Goal: Transaction & Acquisition: Book appointment/travel/reservation

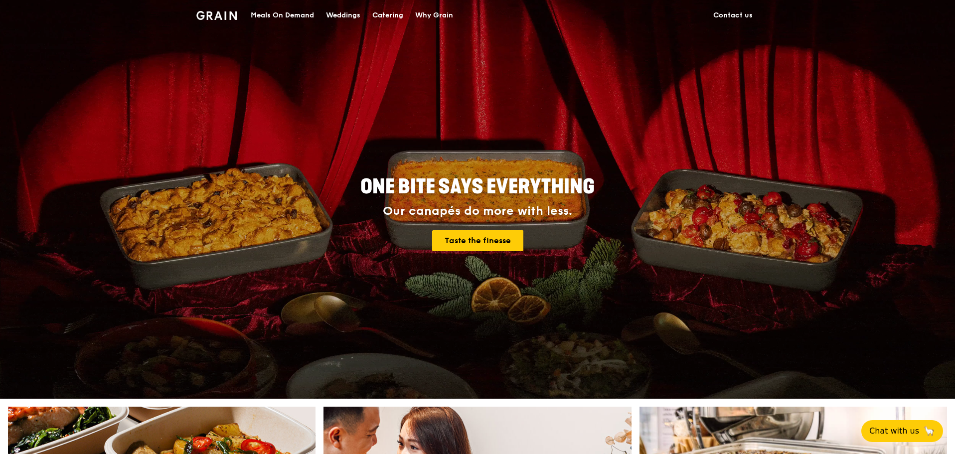
click at [396, 20] on div "Catering" at bounding box center [387, 15] width 31 height 30
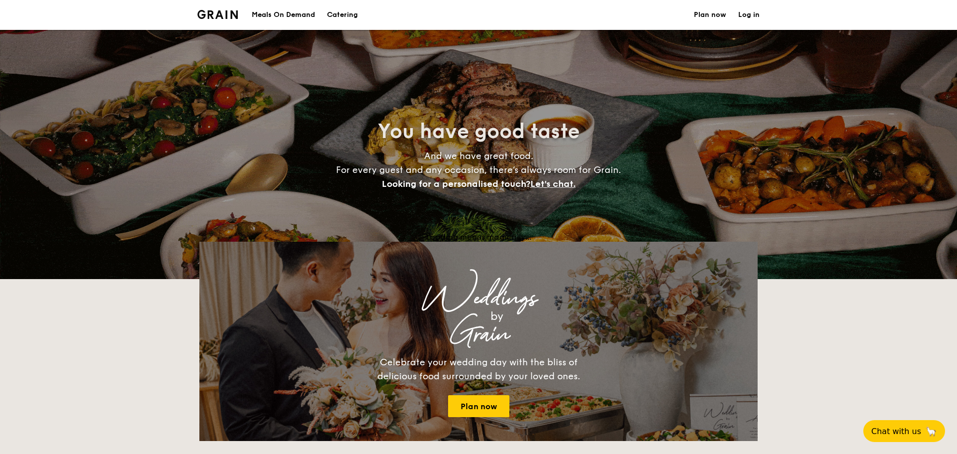
select select
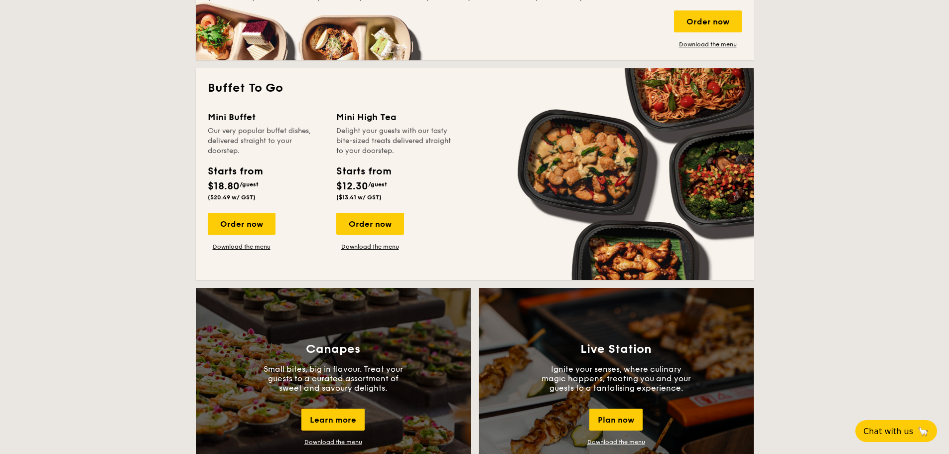
scroll to position [698, 0]
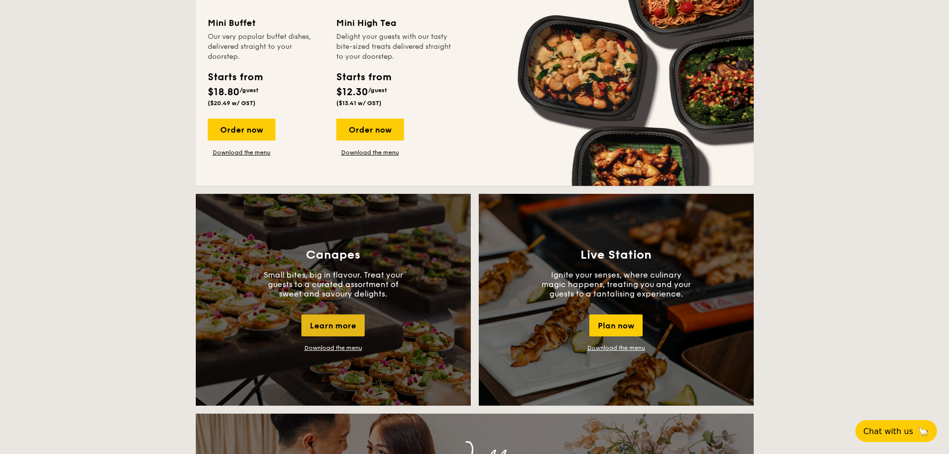
click at [345, 319] on div "Learn more" at bounding box center [333, 326] width 63 height 22
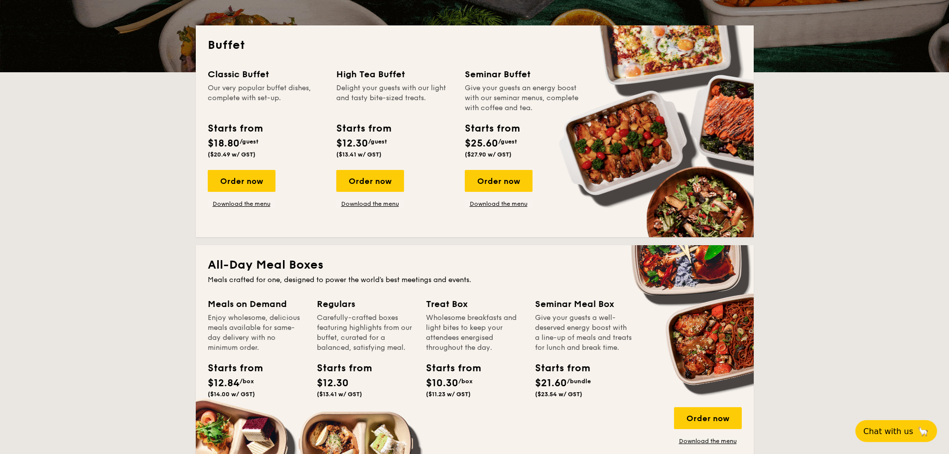
scroll to position [50, 0]
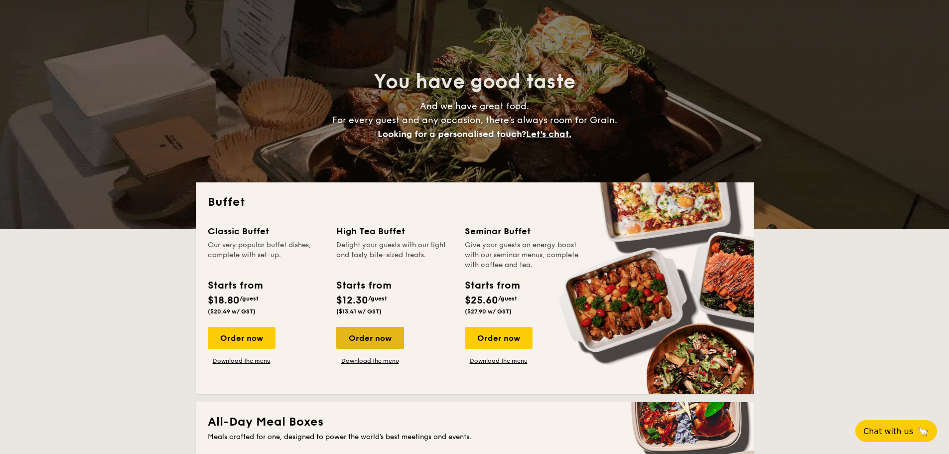
click at [386, 343] on div "Order now" at bounding box center [370, 338] width 68 height 22
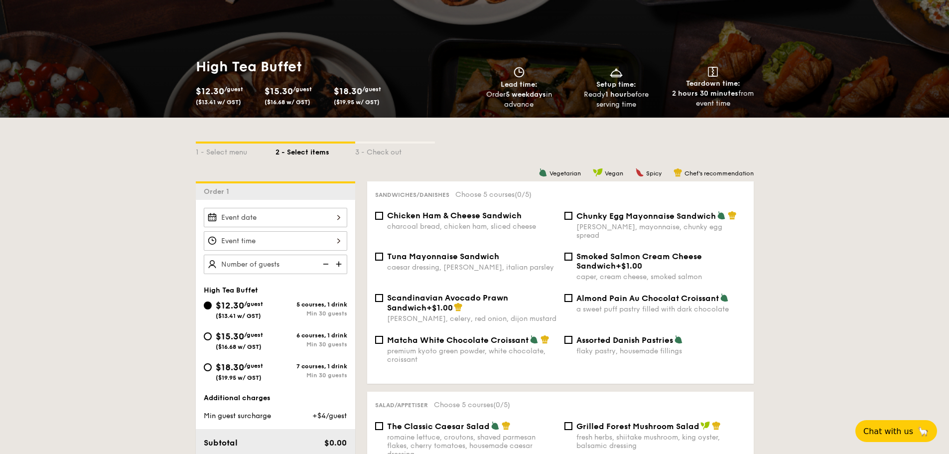
scroll to position [150, 0]
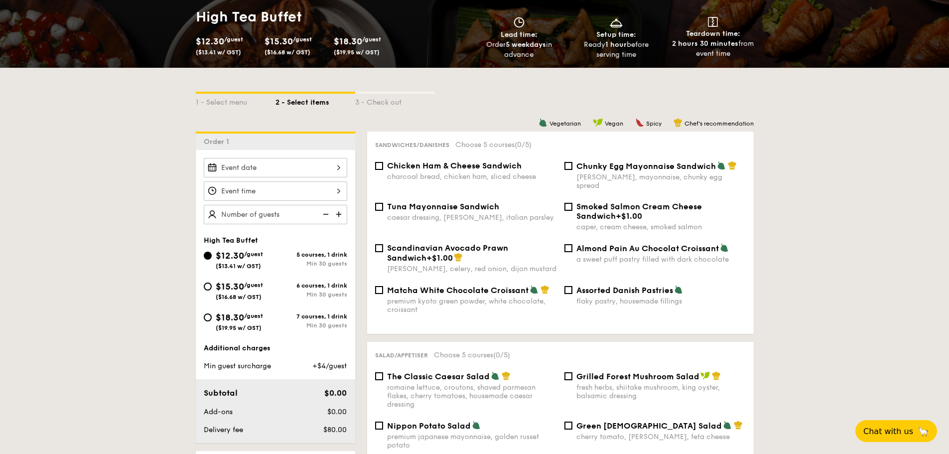
click at [289, 163] on div at bounding box center [276, 167] width 144 height 19
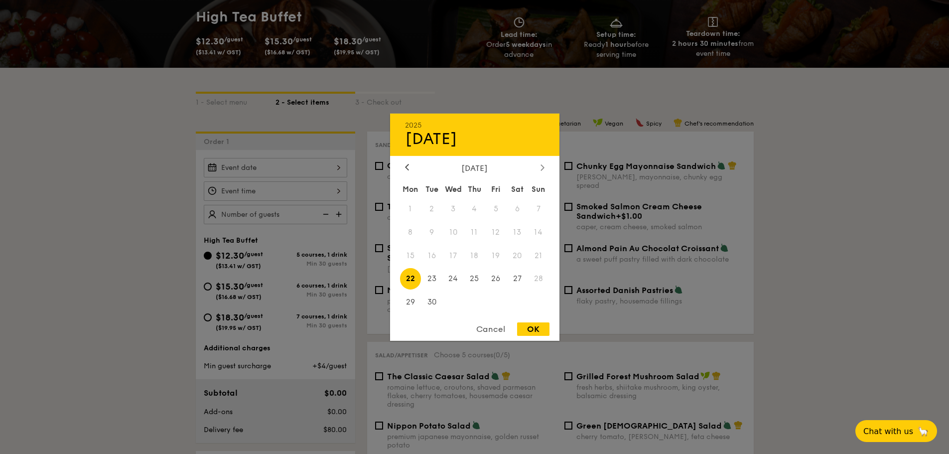
click at [541, 164] on icon at bounding box center [543, 167] width 4 height 6
click at [475, 277] on span "23" at bounding box center [474, 278] width 21 height 21
click at [530, 326] on div "OK" at bounding box center [533, 328] width 32 height 13
type input "Oct 23, 2025"
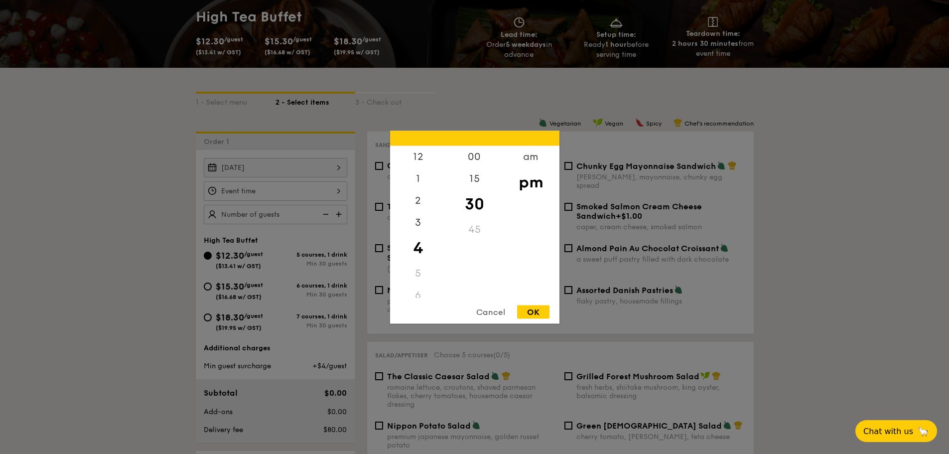
click at [297, 189] on div "12 1 2 3 4 5 6 7 8 9 10 11 00 15 30 45 am pm Cancel OK" at bounding box center [276, 190] width 144 height 19
click at [420, 220] on div "3" at bounding box center [418, 225] width 56 height 29
drag, startPoint x: 466, startPoint y: 198, endPoint x: 469, endPoint y: 234, distance: 35.5
click at [469, 236] on div "00 15 30 45" at bounding box center [475, 222] width 56 height 152
click at [470, 160] on div "00" at bounding box center [475, 160] width 56 height 29
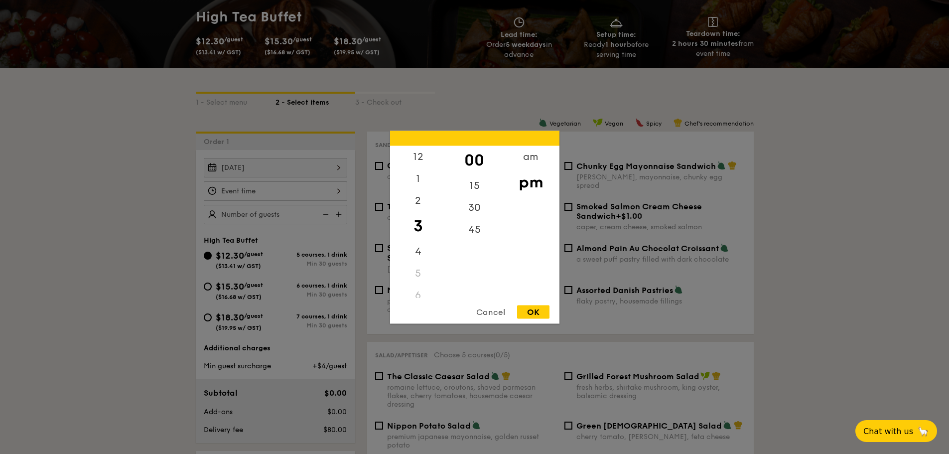
click at [537, 314] on div "OK" at bounding box center [533, 311] width 32 height 13
type input "3:00PM"
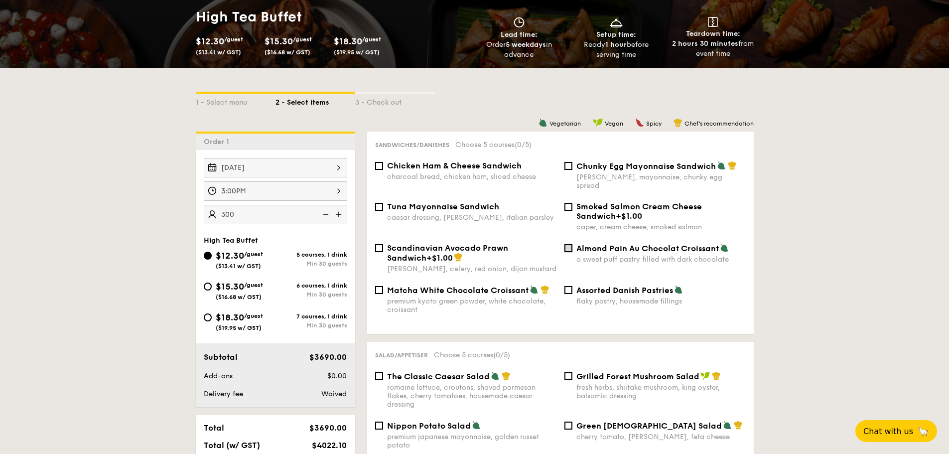
type input "300 guests"
click at [569, 244] on input "Almond Pain Au Chocolat Croissant a sweet puff pastry filled with dark chocolate" at bounding box center [569, 248] width 8 height 8
click at [571, 244] on input "Almond Pain Au Chocolat Croissant a sweet puff pastry filled with dark chocolate" at bounding box center [569, 248] width 8 height 8
checkbox input "true"
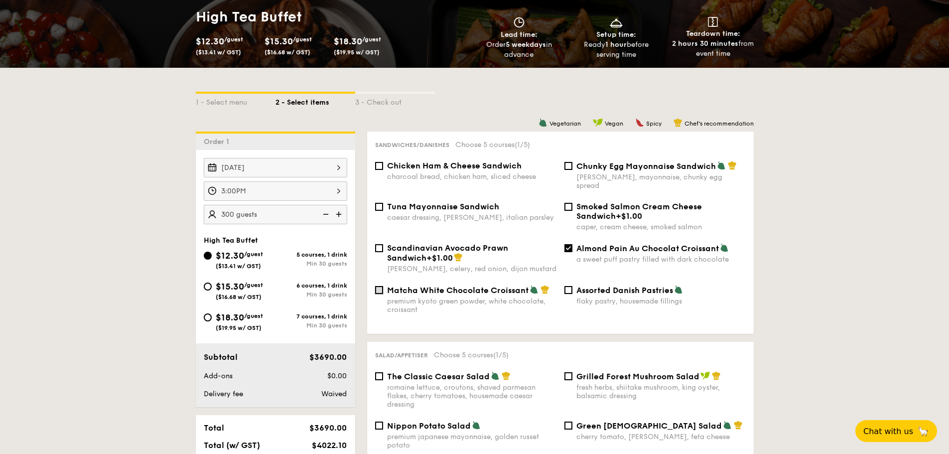
click at [381, 286] on input "Matcha White Chocolate Croissant premium kyoto green powder, white chocolate, c…" at bounding box center [379, 290] width 8 height 8
checkbox input "true"
click at [568, 244] on input "Almond Pain Au Chocolat Croissant a sweet puff pastry filled with dark chocolate" at bounding box center [569, 248] width 8 height 8
checkbox input "false"
click at [374, 166] on div "Chicken Ham & Cheese Sandwich charcoal bread, chicken ham, sliced cheese" at bounding box center [465, 171] width 189 height 20
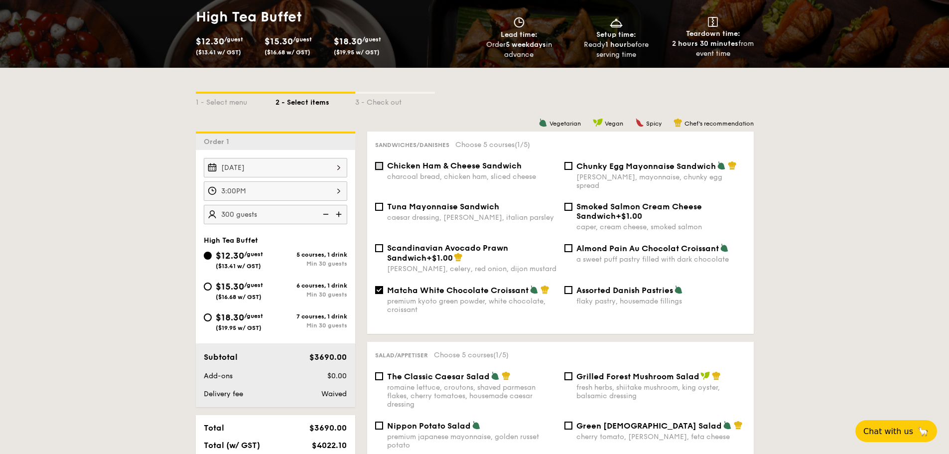
click at [377, 166] on input "Chicken Ham & Cheese Sandwich charcoal bread, chicken ham, sliced cheese" at bounding box center [379, 166] width 8 height 8
checkbox input "true"
click at [377, 203] on input "Tuna Mayonnaise Sandwich caesar dressing, gherkin, italian parsley" at bounding box center [379, 207] width 8 height 8
checkbox input "false"
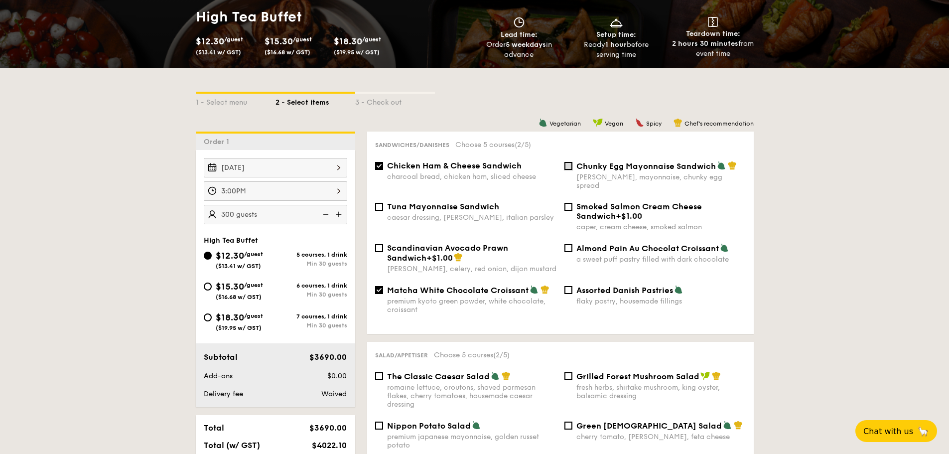
click at [568, 166] on input "Chunky Egg Mayonnaise Sandwich dijon mustard, mayonnaise, chunky egg spread" at bounding box center [569, 166] width 8 height 8
checkbox input "true"
click at [572, 203] on input "Smoked Salmon Cream Cheese Sandwich +$1.00 caper, cream cheese, smoked salmon" at bounding box center [569, 207] width 8 height 8
checkbox input "true"
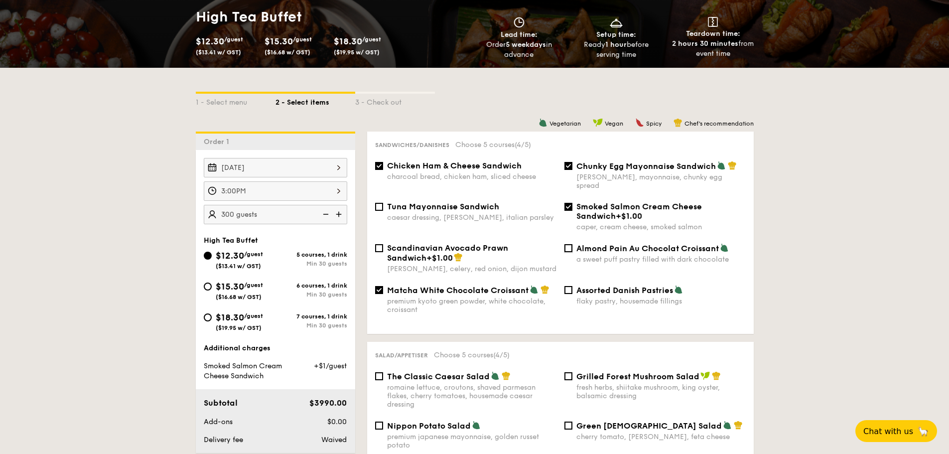
drag, startPoint x: 568, startPoint y: 242, endPoint x: 695, endPoint y: 162, distance: 150.0
click at [695, 162] on div "Chicken Ham & Cheese Sandwich charcoal bread, chicken ham, sliced cheese Chunky…" at bounding box center [560, 243] width 371 height 165
click at [570, 244] on input "Almond Pain Au Chocolat Croissant a sweet puff pastry filled with dark chocolate" at bounding box center [569, 248] width 8 height 8
checkbox input "true"
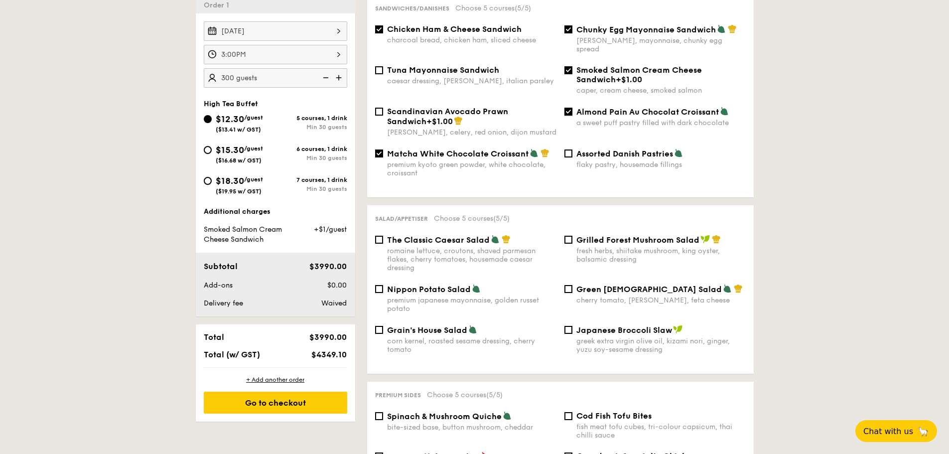
scroll to position [299, 0]
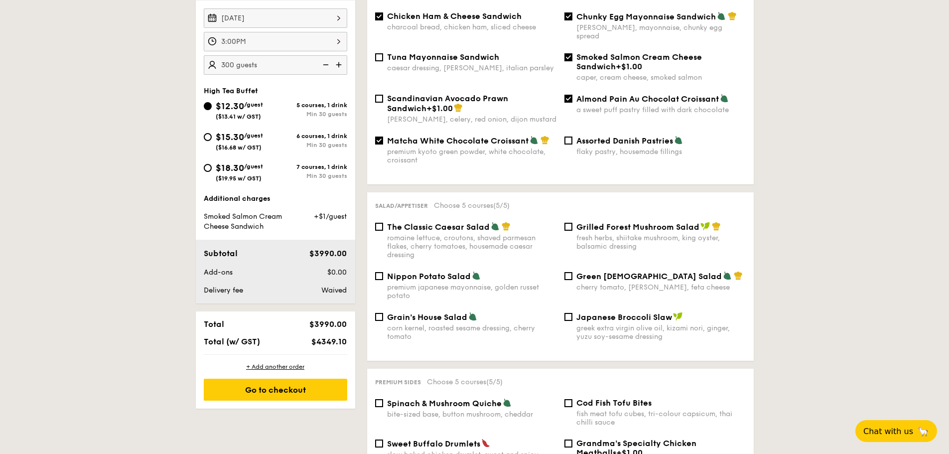
click at [403, 222] on span "The Classic Caesar Salad" at bounding box center [438, 226] width 103 height 9
click at [383, 223] on input "The Classic Caesar Salad romaine lettuce, croutons, shaved parmesan flakes, che…" at bounding box center [379, 227] width 8 height 8
checkbox input "true"
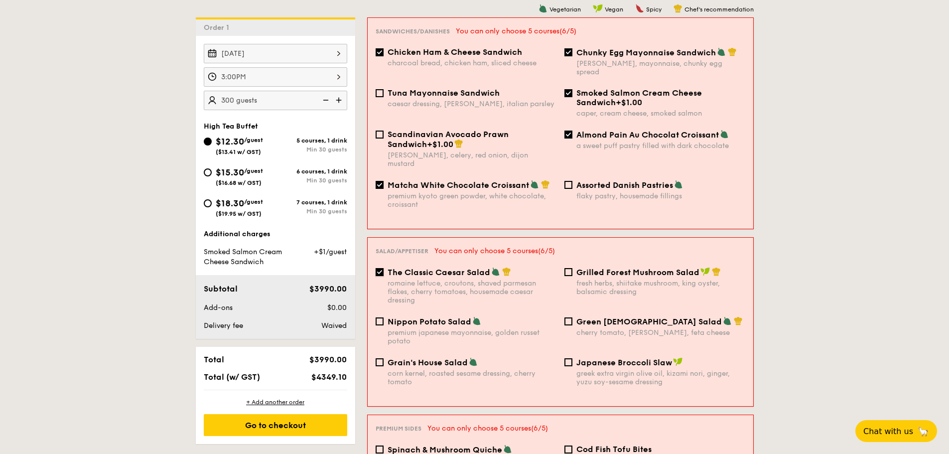
scroll to position [199, 0]
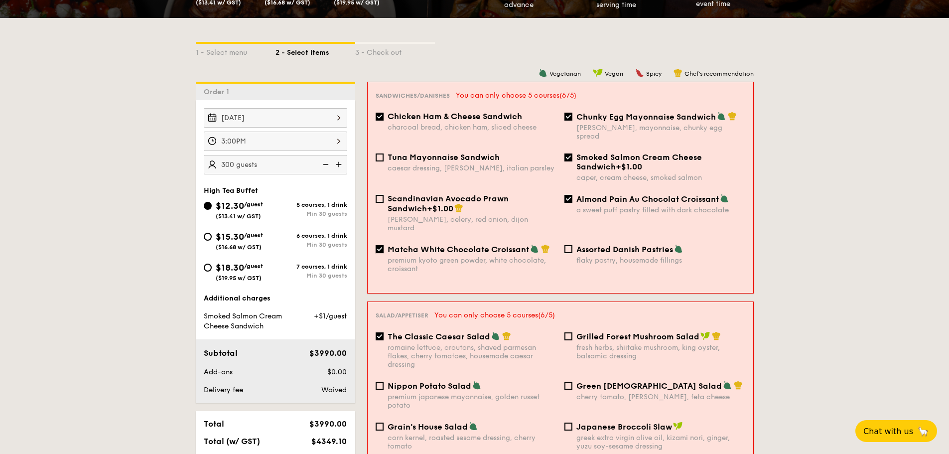
click at [382, 245] on input "Matcha White Chocolate Croissant premium kyoto green powder, white chocolate, c…" at bounding box center [380, 249] width 8 height 8
checkbox input "false"
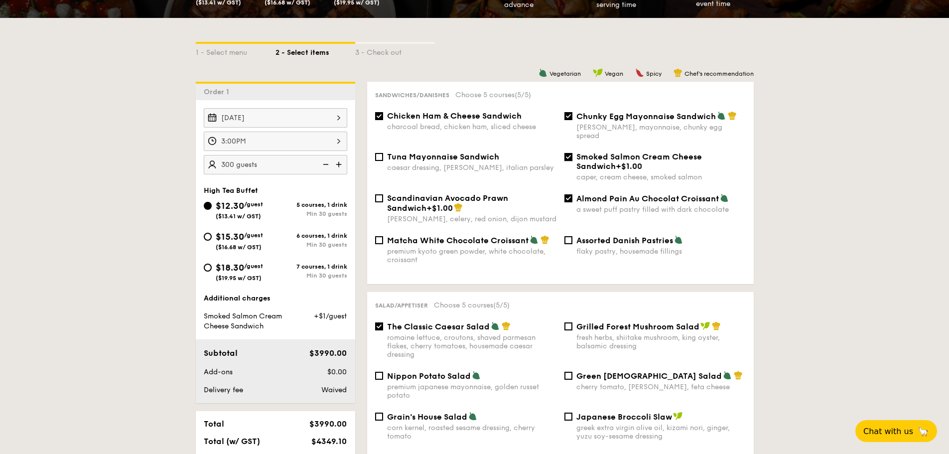
click at [567, 153] on input "Smoked Salmon Cream Cheese Sandwich +$1.00 caper, cream cheese, smoked salmon" at bounding box center [569, 157] width 8 height 8
checkbox input "false"
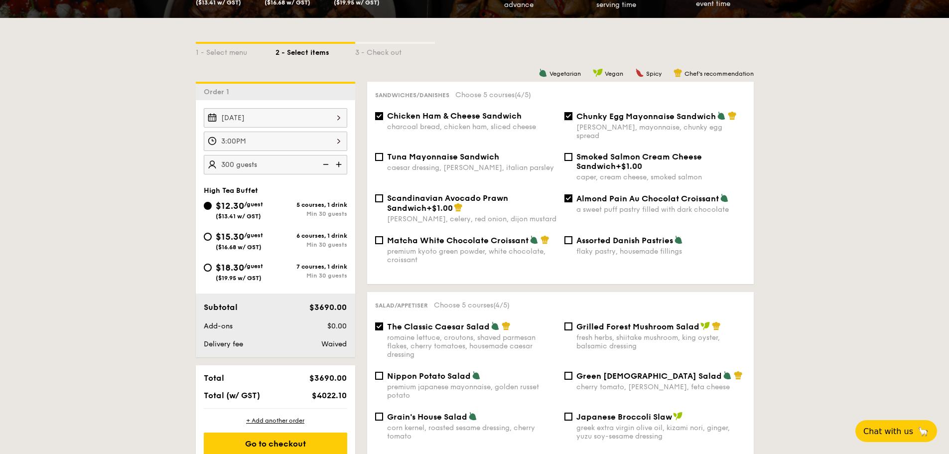
click at [570, 116] on input "Chunky Egg Mayonnaise Sandwich dijon mustard, mayonnaise, chunky egg spread" at bounding box center [569, 116] width 8 height 8
checkbox input "false"
click at [566, 194] on input "Almond Pain Au Chocolat Croissant a sweet puff pastry filled with dark chocolate" at bounding box center [569, 198] width 8 height 8
checkbox input "false"
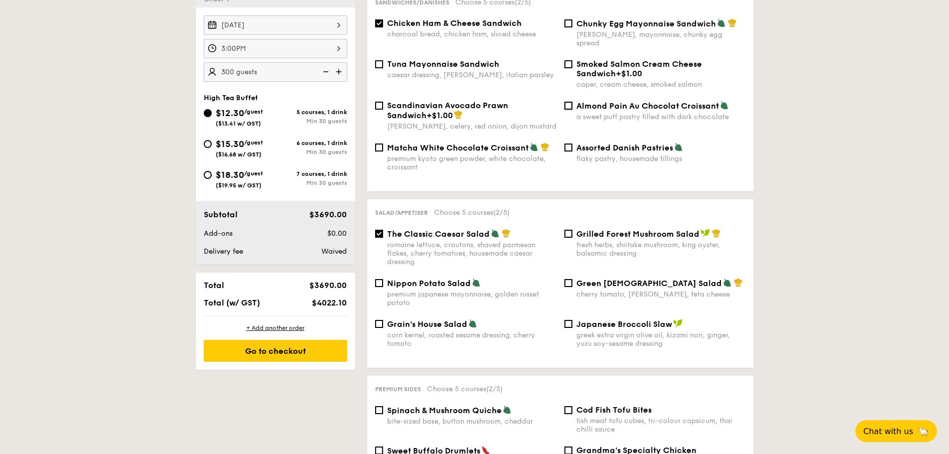
scroll to position [299, 0]
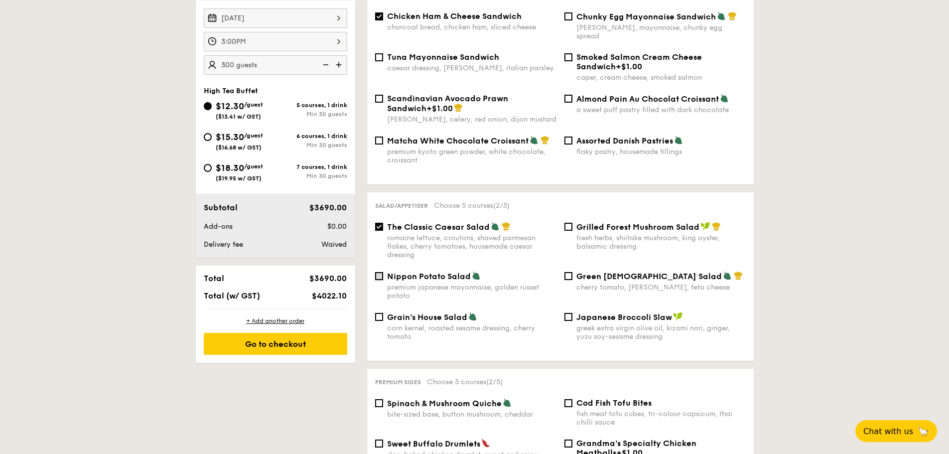
click at [381, 272] on input "Nippon Potato Salad premium japanese mayonnaise, golden russet potato" at bounding box center [379, 276] width 8 height 8
checkbox input "true"
click at [383, 223] on input "The Classic Caesar Salad romaine lettuce, croutons, shaved parmesan flakes, che…" at bounding box center [379, 227] width 8 height 8
checkbox input "false"
click at [569, 272] on input "Green Goddess Salad cherry tomato, dill, feta cheese" at bounding box center [569, 276] width 8 height 8
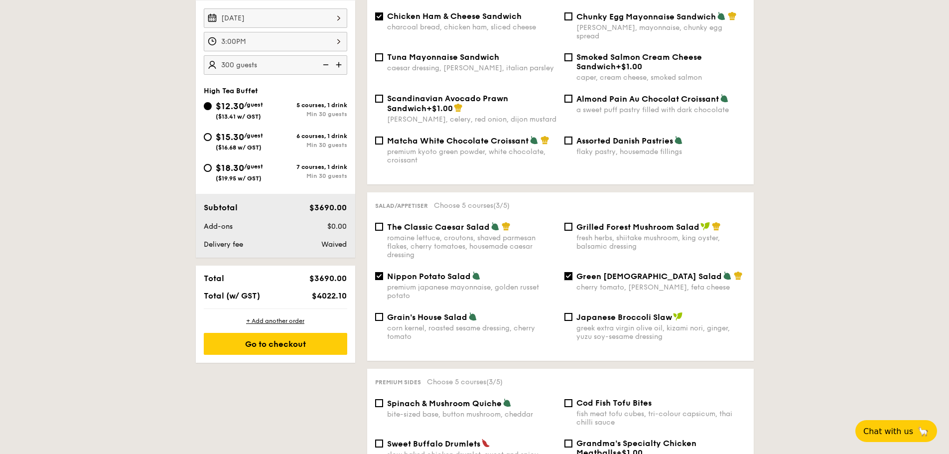
scroll to position [498, 0]
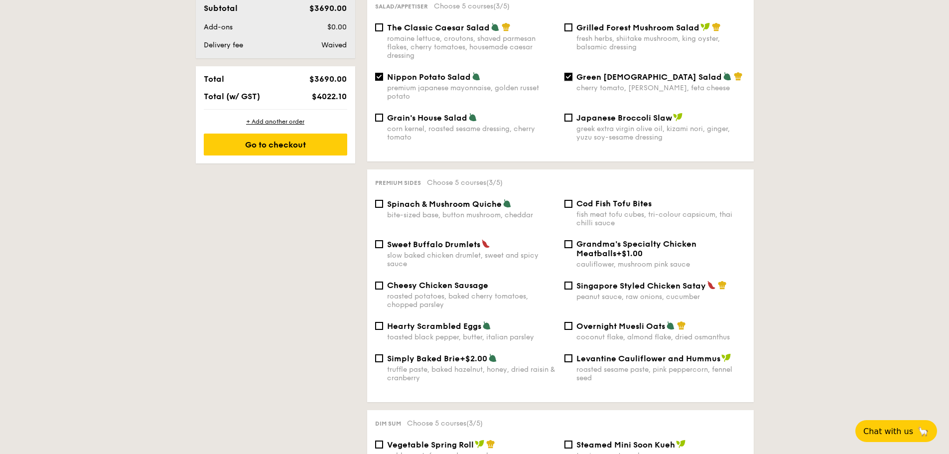
click at [569, 73] on input "Green Goddess Salad cherry tomato, dill, feta cheese" at bounding box center [569, 77] width 8 height 8
checkbox input "false"
click at [379, 240] on input "Sweet Buffalo Drumlets slow baked chicken drumlet, sweet and spicy sauce" at bounding box center [379, 244] width 8 height 8
checkbox input "true"
click at [569, 282] on input "Singapore Styled Chicken Satay peanut sauce, raw onions, cucumber" at bounding box center [569, 286] width 8 height 8
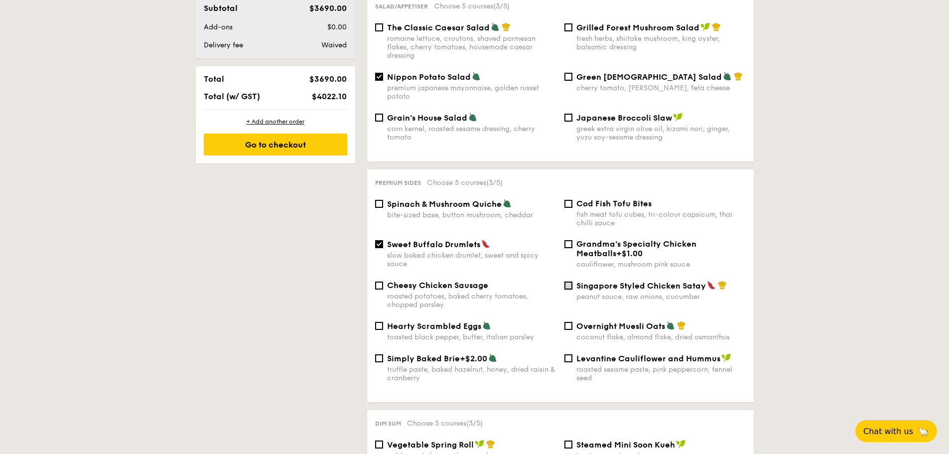
checkbox input "true"
click at [575, 199] on div "Cod Fish Tofu Bites fish meat tofu cubes, tri-colour capsicum, thai chilli sauce" at bounding box center [655, 213] width 189 height 28
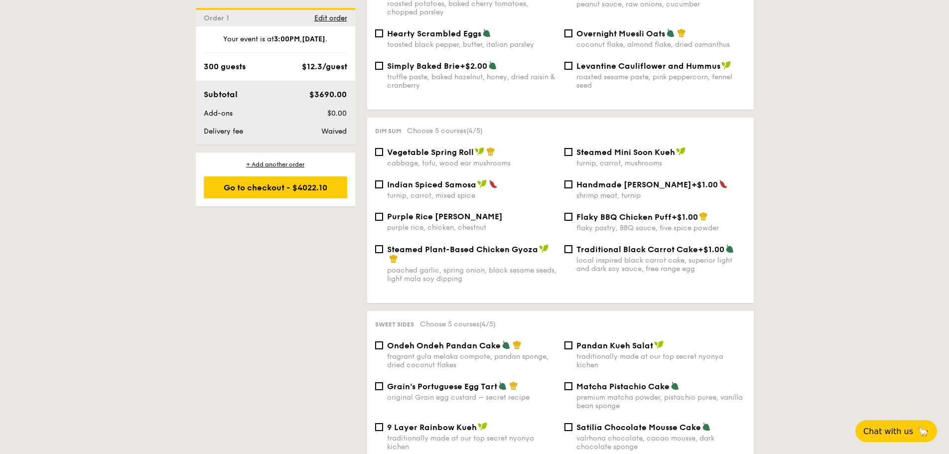
scroll to position [797, 0]
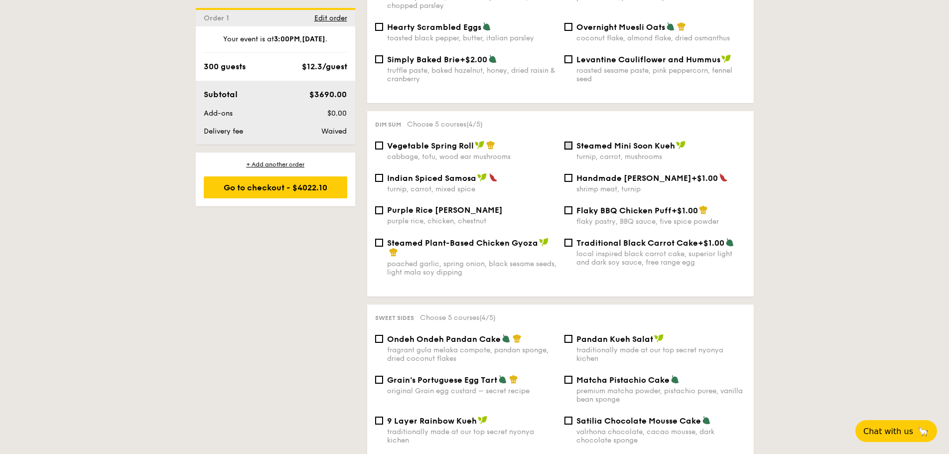
click at [570, 142] on input "Steamed Mini Soon Kueh turnip, carrot, mushrooms" at bounding box center [569, 146] width 8 height 8
checkbox input "true"
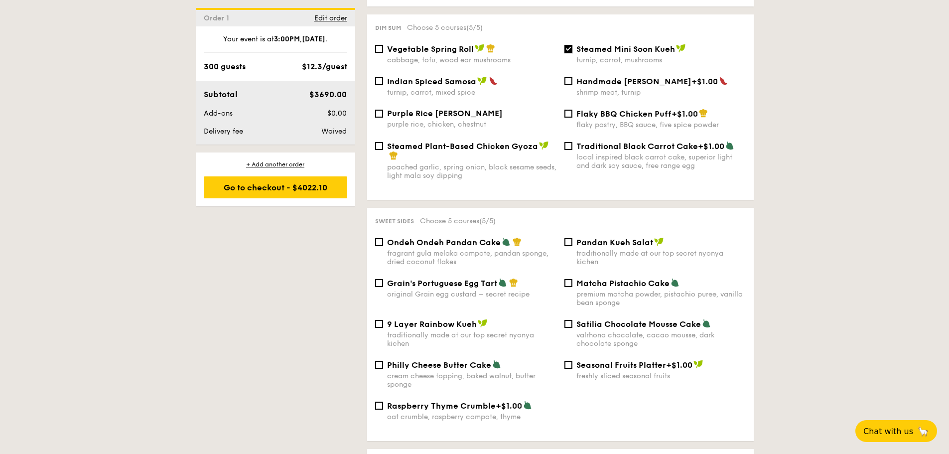
scroll to position [897, 0]
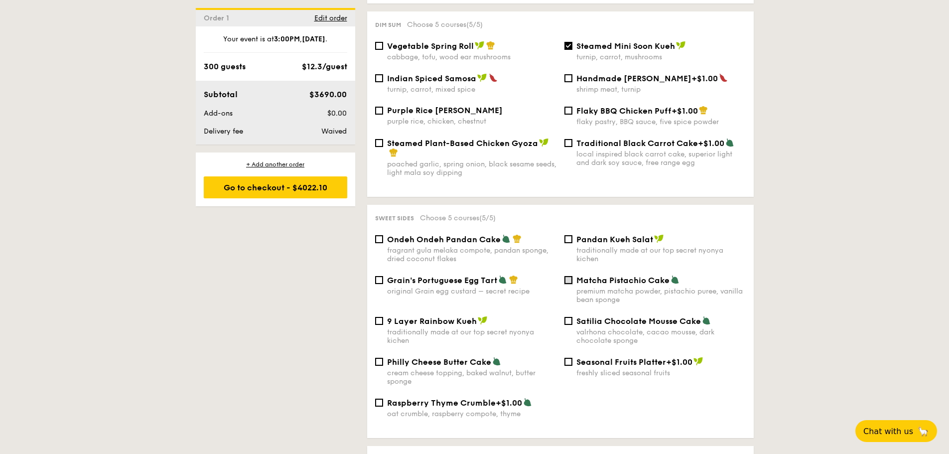
click at [568, 276] on input "Matcha Pistachio Cake premium matcha powder, pistachio puree, vanilla bean spon…" at bounding box center [569, 280] width 8 height 8
checkbox input "true"
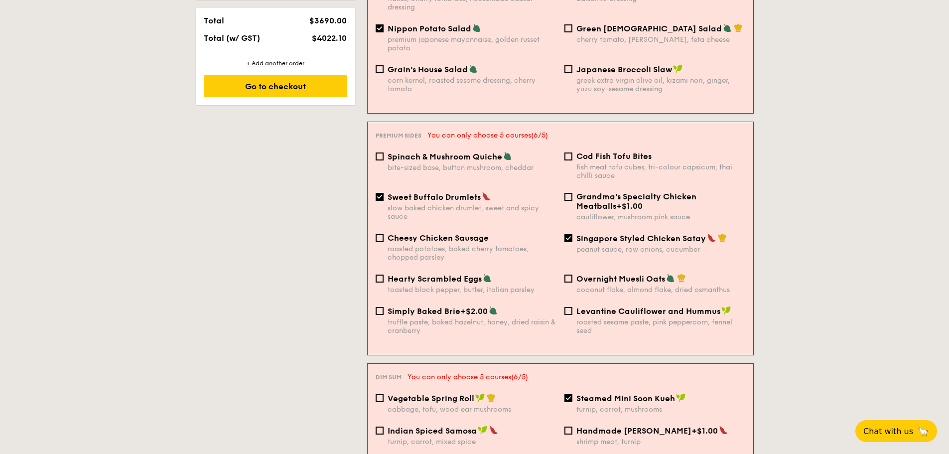
scroll to position [551, 0]
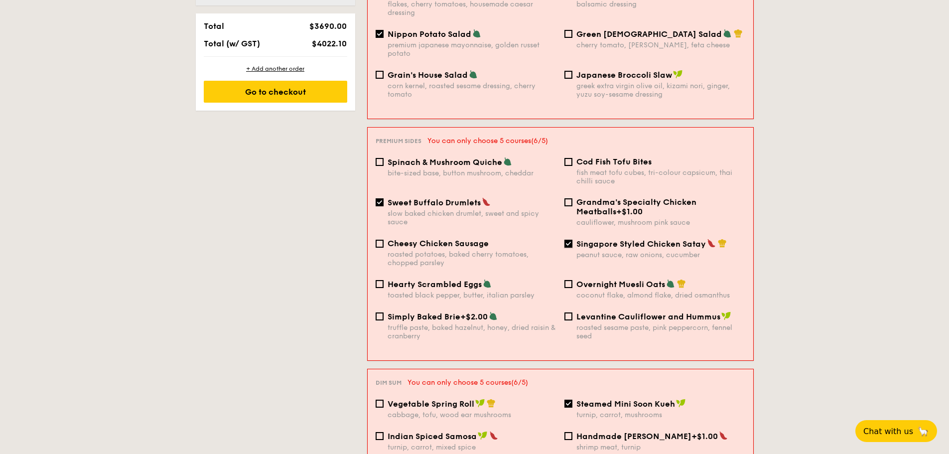
click at [571, 240] on input "Singapore Styled Chicken Satay peanut sauce, raw onions, cucumber" at bounding box center [569, 244] width 8 height 8
checkbox input "false"
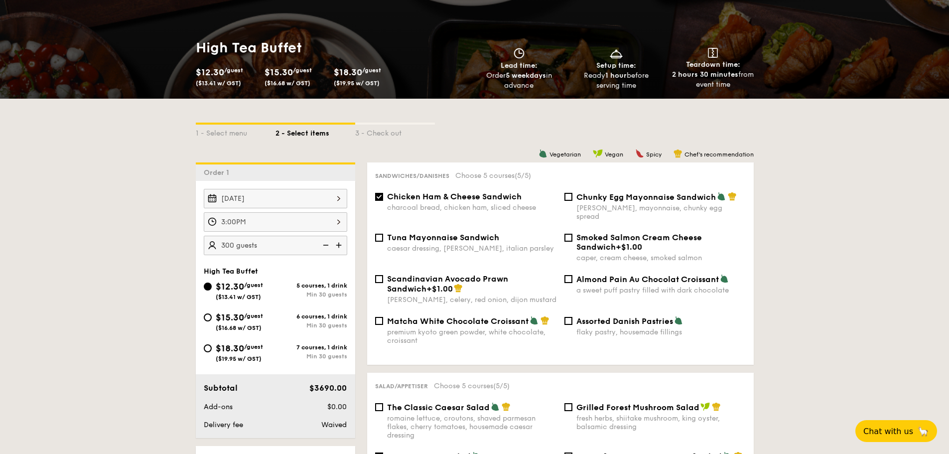
scroll to position [249, 0]
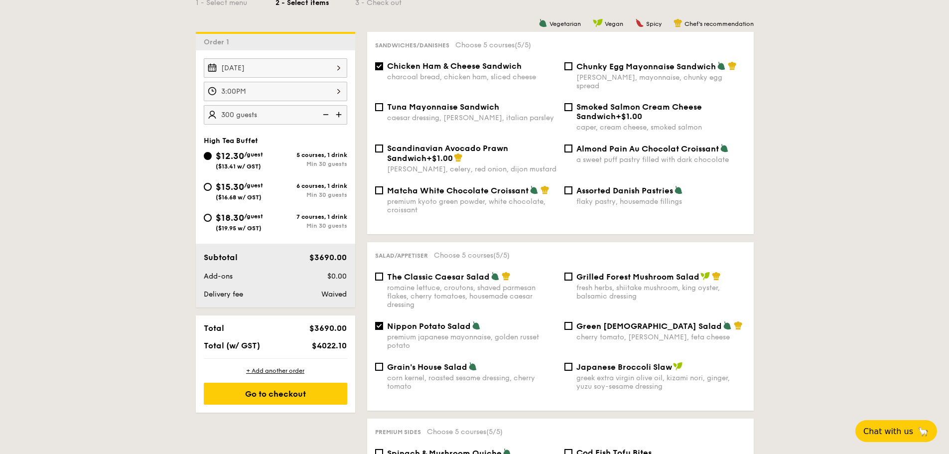
click at [326, 110] on img at bounding box center [324, 114] width 15 height 19
click at [325, 113] on img at bounding box center [324, 114] width 15 height 19
type input "200 guests"
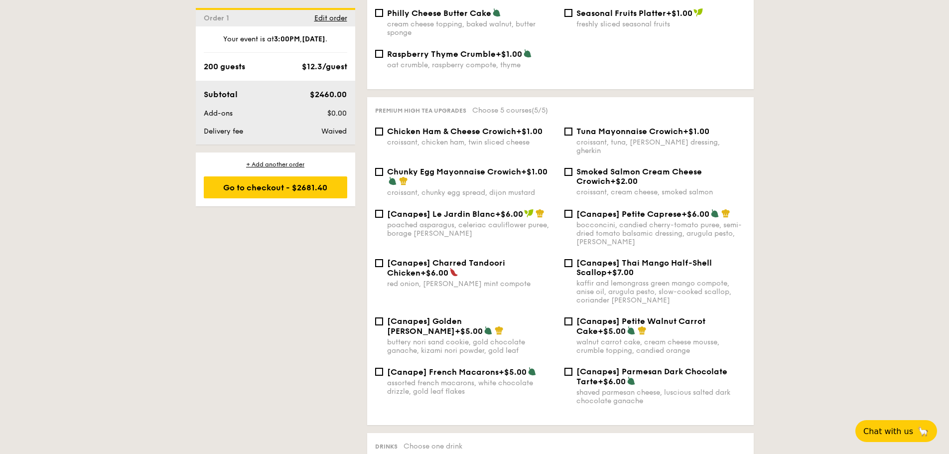
scroll to position [1445, 0]
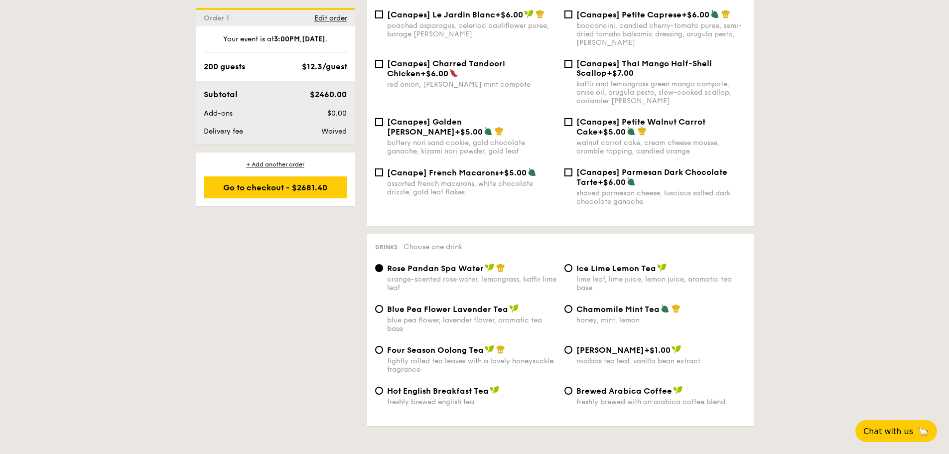
click at [428, 386] on span "Hot English Breakfast Tea" at bounding box center [438, 390] width 102 height 9
click at [383, 387] on input "Hot English Breakfast Tea freshly brewed english tea" at bounding box center [379, 391] width 8 height 8
radio input "true"
click at [586, 386] on span "Brewed Arabica Coffee" at bounding box center [625, 390] width 96 height 9
click at [573, 387] on input "Brewed Arabica Coffee freshly brewed with an arabica coffee blend" at bounding box center [569, 391] width 8 height 8
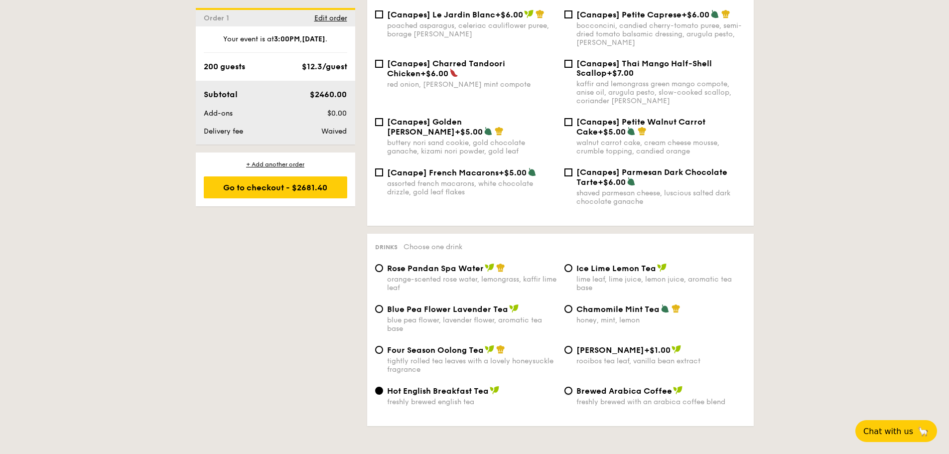
radio input "true"
click at [443, 398] on div "freshly brewed english tea" at bounding box center [471, 402] width 169 height 8
click at [383, 387] on input "Hot English Breakfast Tea freshly brewed english tea" at bounding box center [379, 391] width 8 height 8
radio input "true"
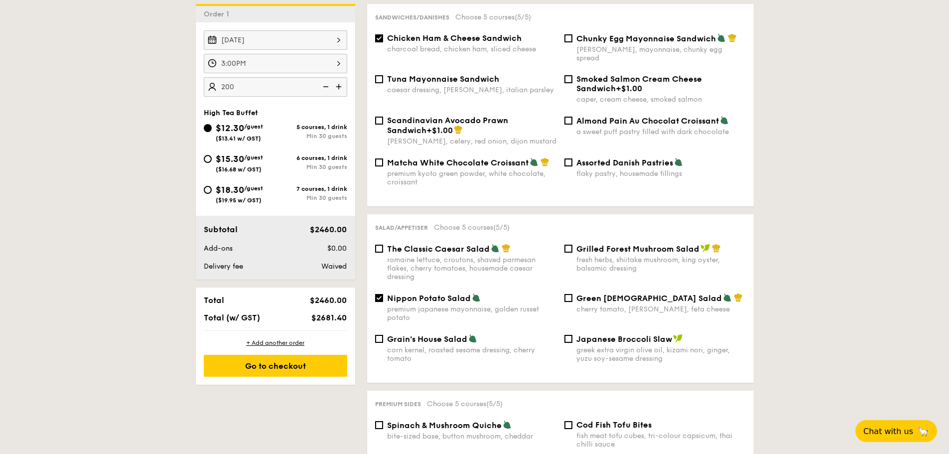
scroll to position [100, 0]
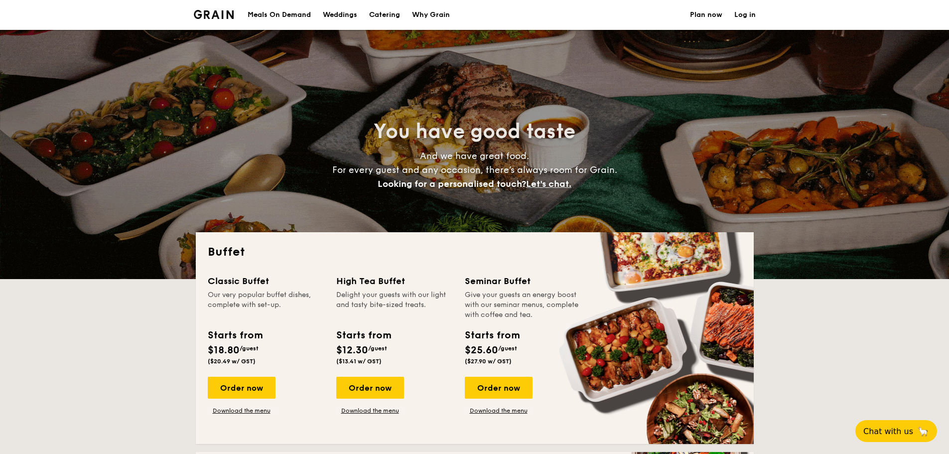
select select
click at [370, 412] on link "Download the menu" at bounding box center [370, 411] width 68 height 8
